Goal: Information Seeking & Learning: Learn about a topic

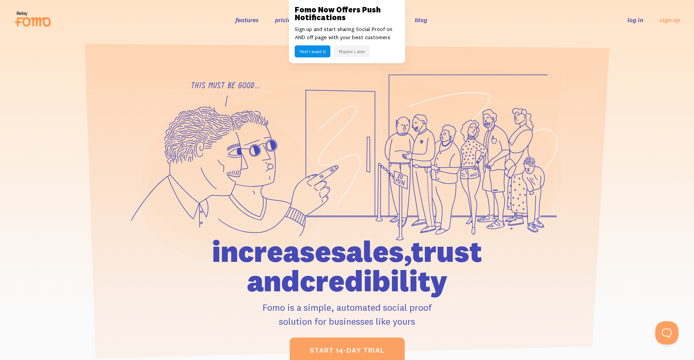
click at [347, 51] on button "Maybe Later" at bounding box center [352, 51] width 36 height 12
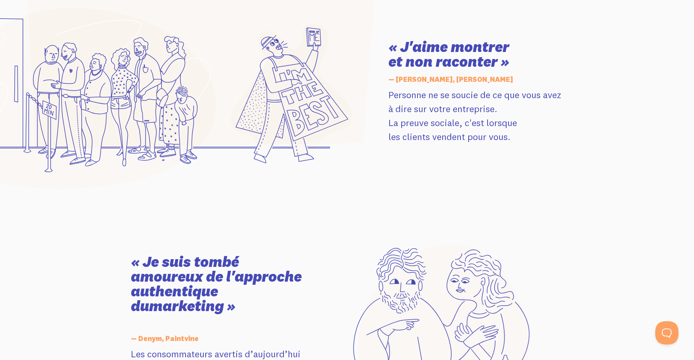
scroll to position [1123, 0]
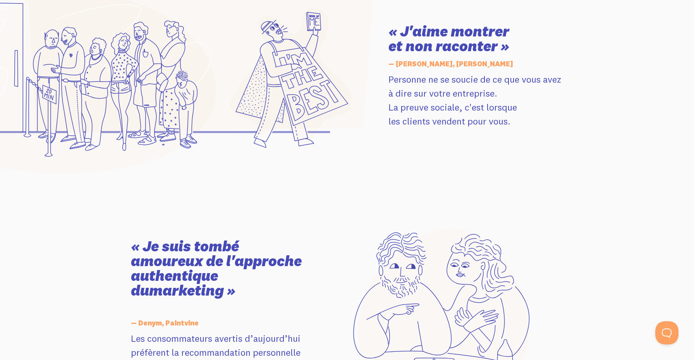
click at [413, 224] on section "« Je suis tombé amoureux de l' approche authentique du marketing » — Denym, Pai…" at bounding box center [347, 316] width 694 height 231
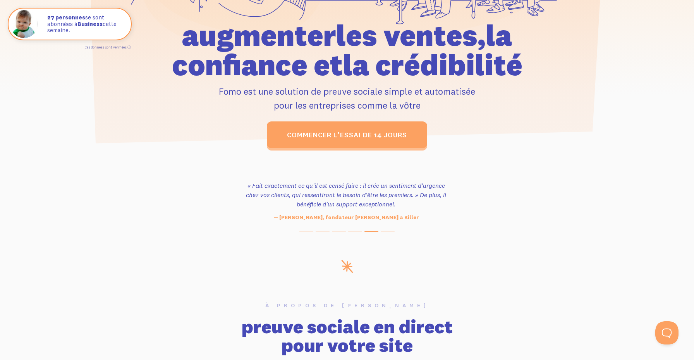
scroll to position [0, 0]
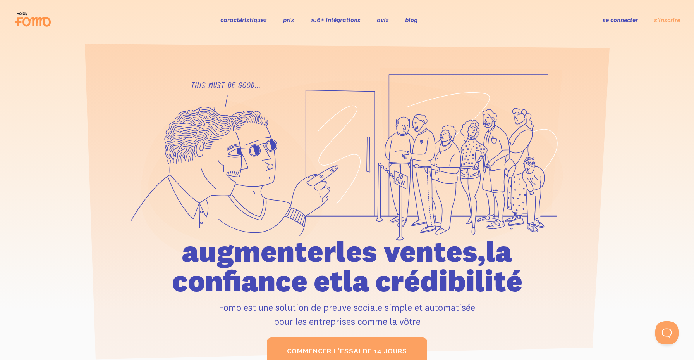
click at [258, 19] on font "caractéristiques" at bounding box center [243, 20] width 47 height 8
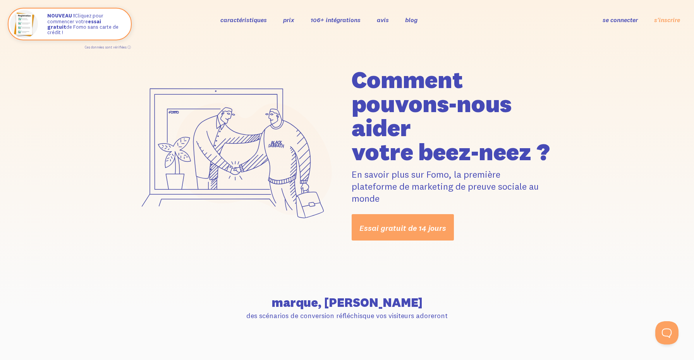
click at [286, 22] on font "prix" at bounding box center [288, 20] width 11 height 8
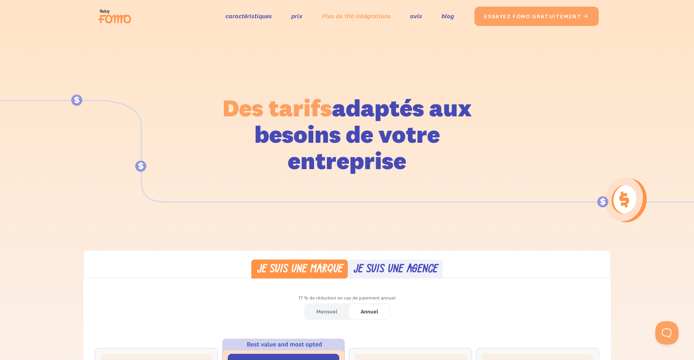
click at [346, 16] on font "Plus de 100 intégrations" at bounding box center [356, 16] width 69 height 8
